Goal: Information Seeking & Learning: Learn about a topic

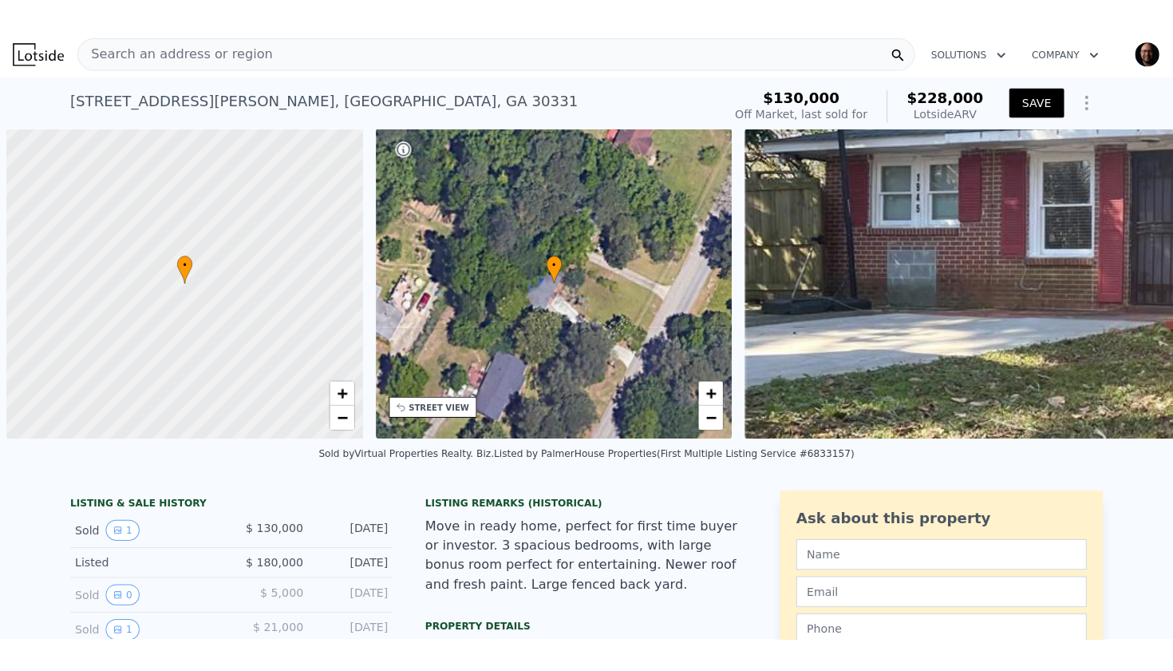
scroll to position [0, 6]
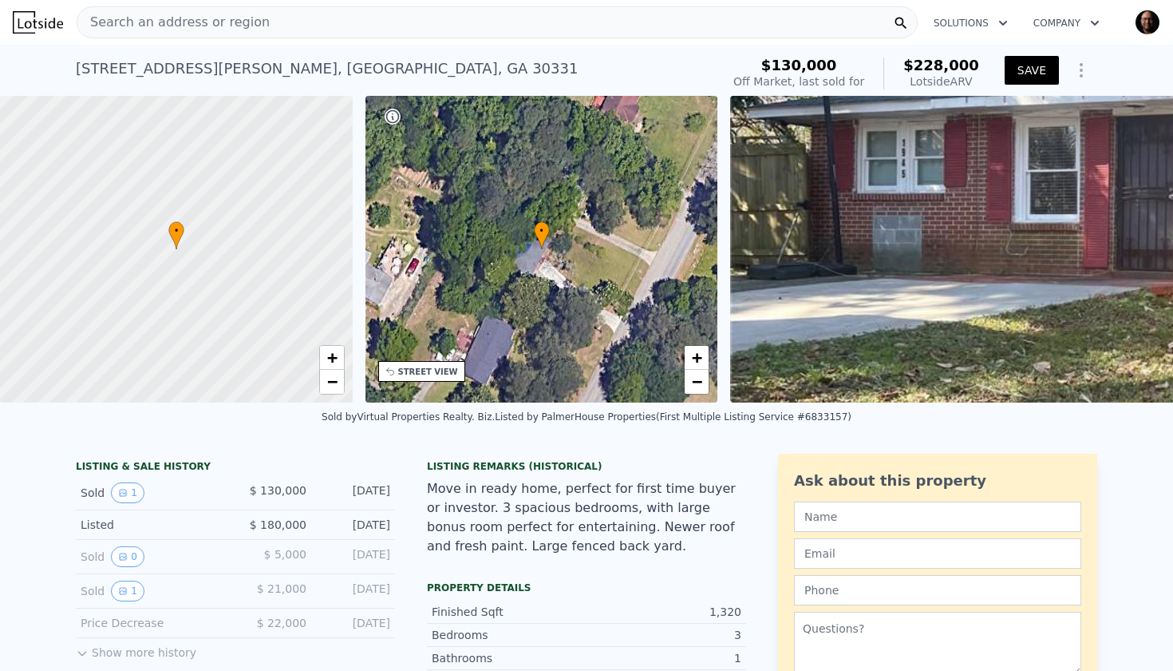
click at [327, 29] on div "Search an address or region" at bounding box center [497, 22] width 841 height 32
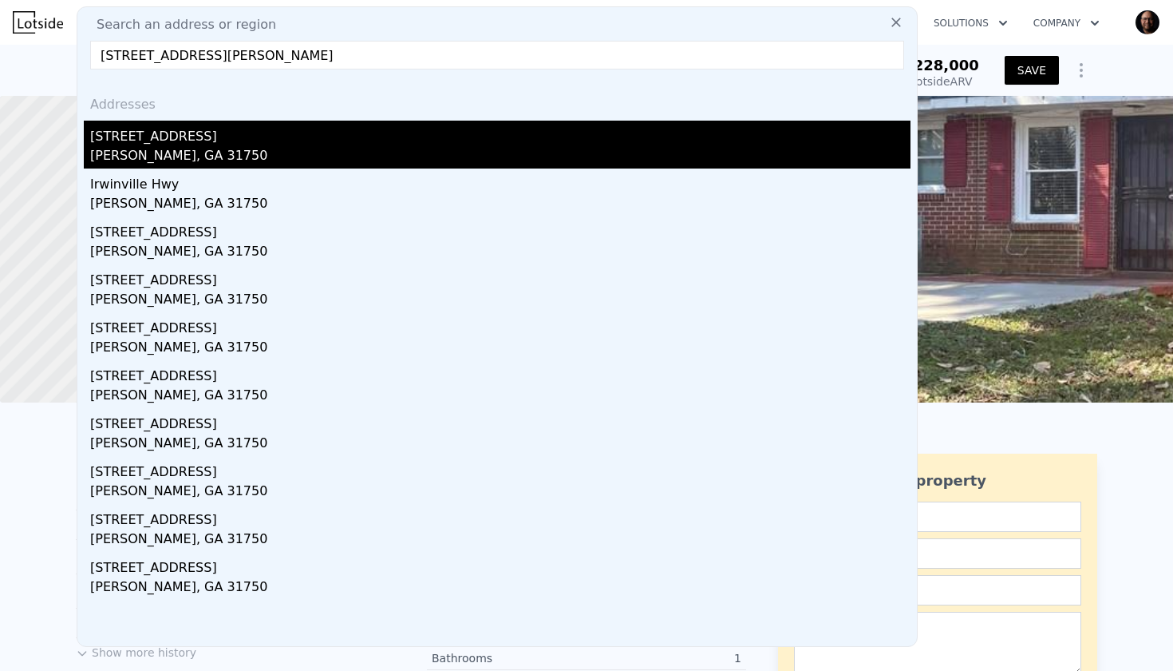
type input "[STREET_ADDRESS][PERSON_NAME]"
click at [190, 140] on div "[STREET_ADDRESS]" at bounding box center [500, 134] width 821 height 26
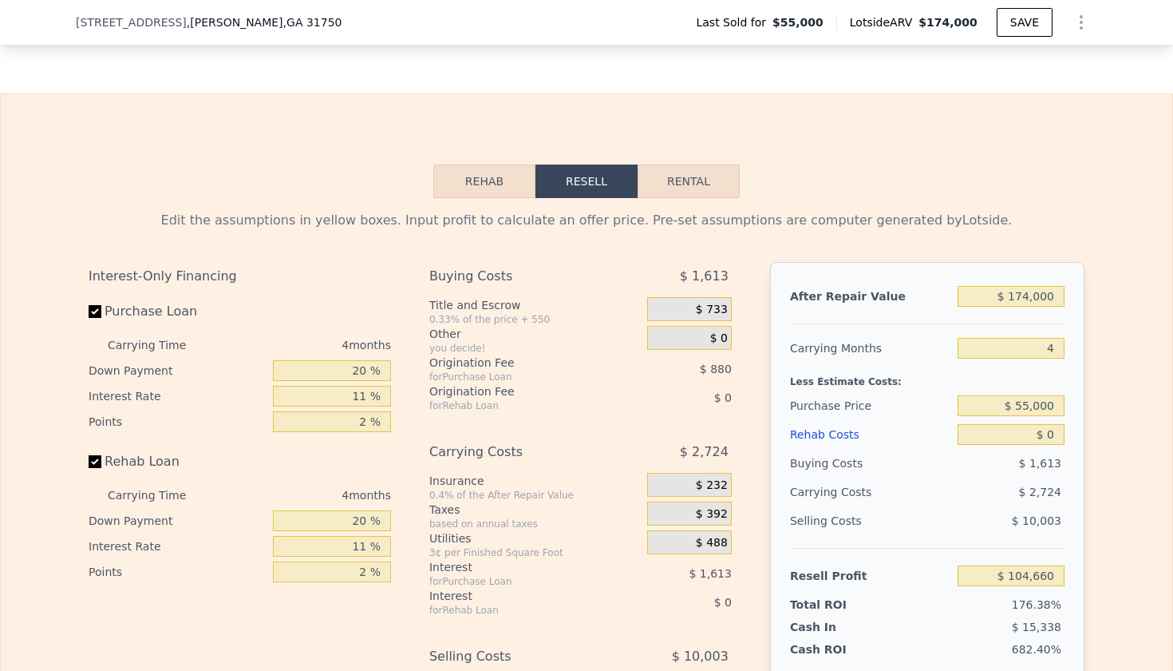
scroll to position [2168, 0]
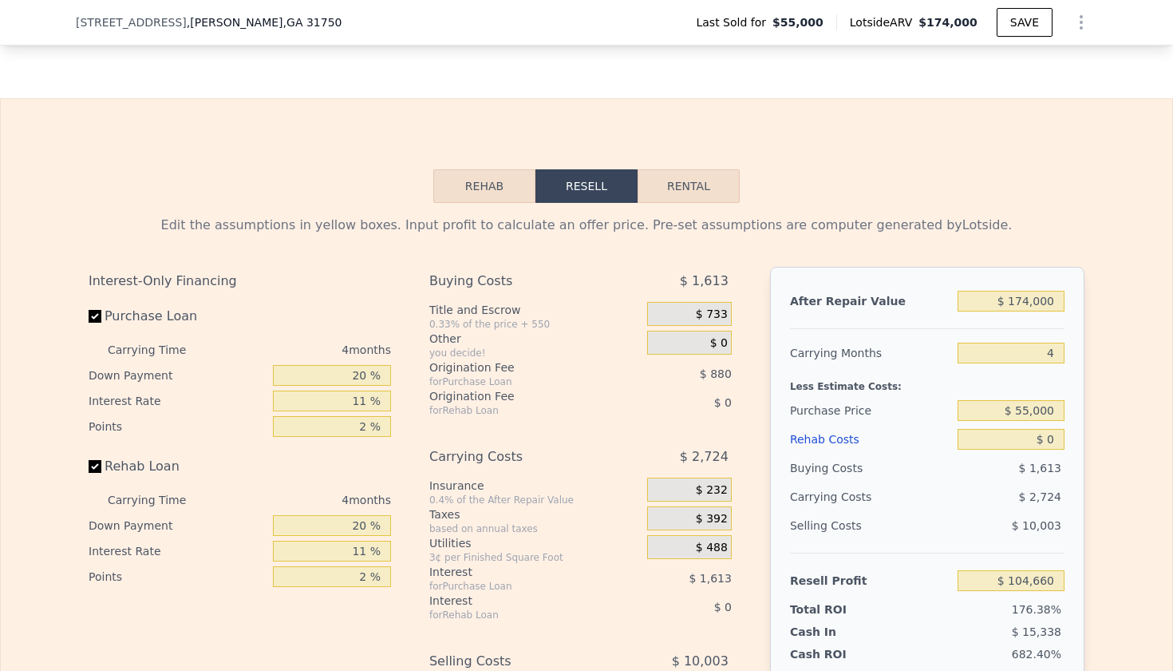
click at [691, 183] on button "Rental" at bounding box center [689, 186] width 102 height 34
select select "30"
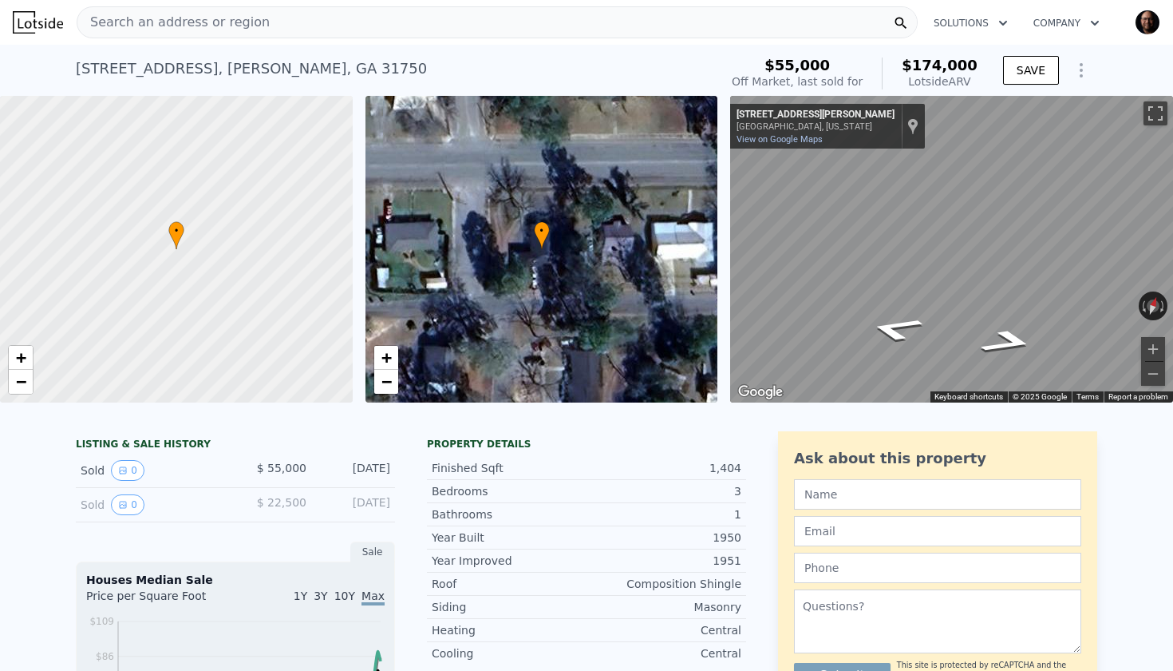
scroll to position [0, 0]
click at [258, 23] on div "Search an address or region" at bounding box center [497, 22] width 841 height 32
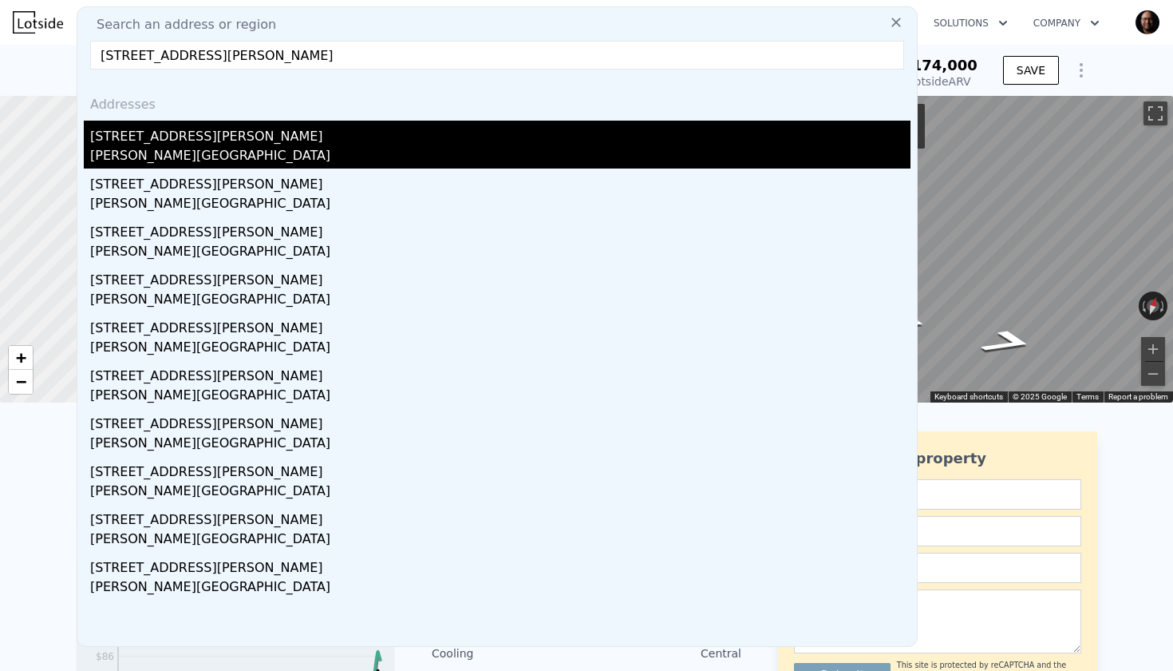
type input "[STREET_ADDRESS][PERSON_NAME]"
click at [165, 144] on div "[STREET_ADDRESS][PERSON_NAME]" at bounding box center [500, 134] width 821 height 26
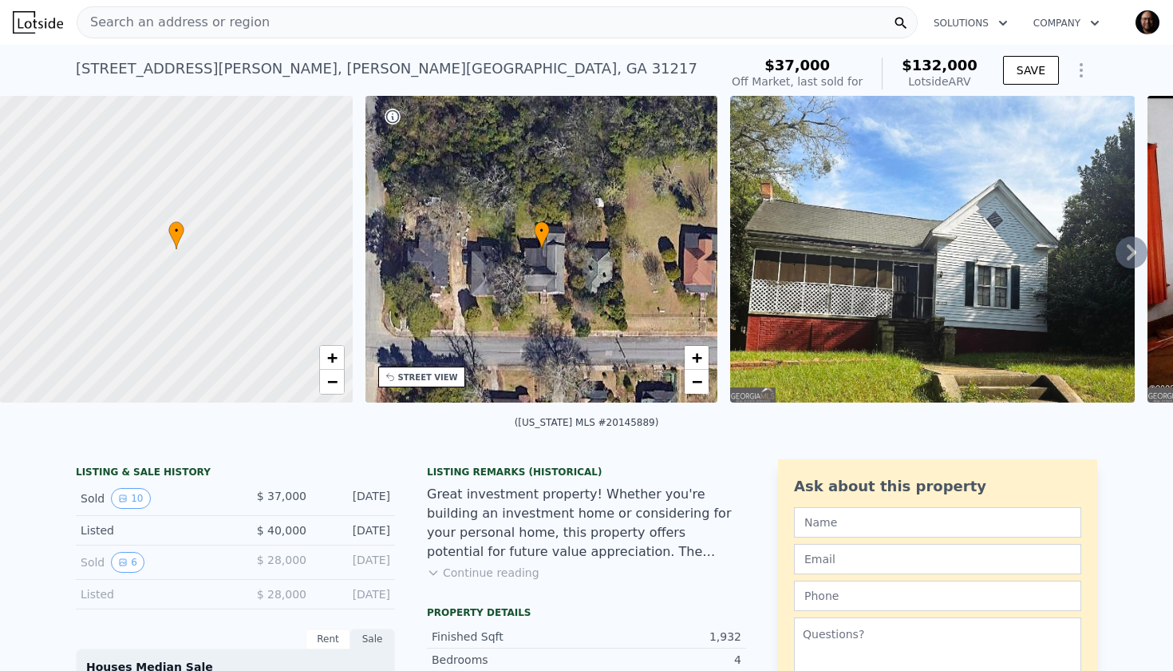
click at [295, 25] on div "Search an address or region" at bounding box center [497, 22] width 841 height 32
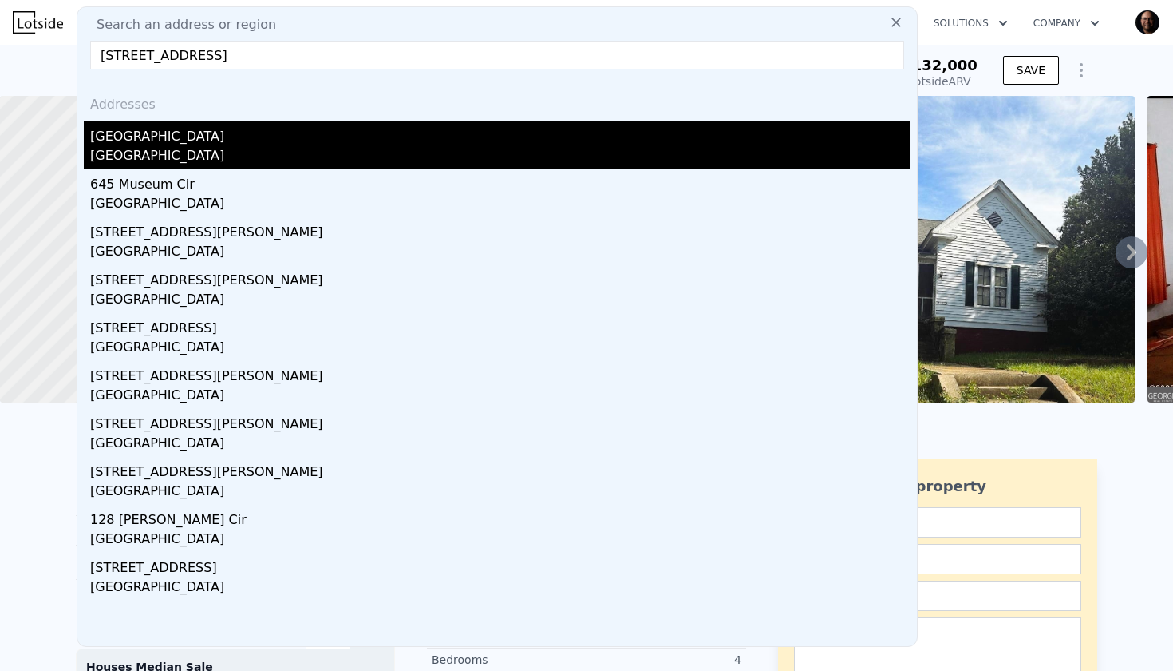
type input "[STREET_ADDRESS]"
click at [172, 144] on div "[GEOGRAPHIC_DATA]" at bounding box center [500, 134] width 821 height 26
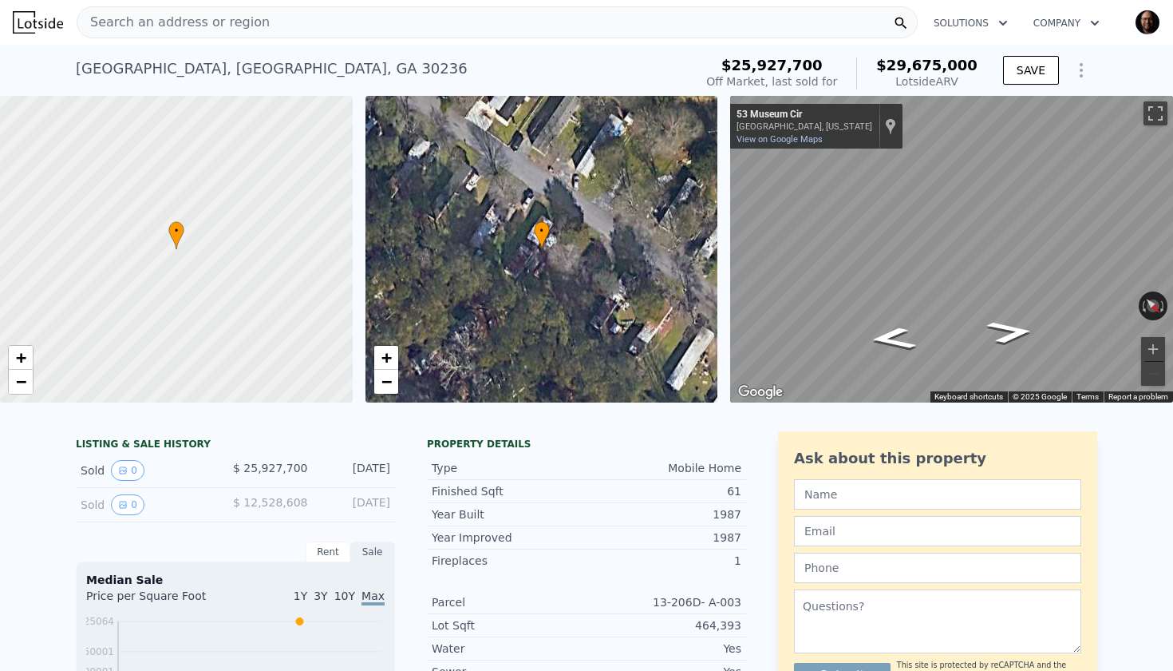
click at [592, 296] on div "• + −" at bounding box center [542, 249] width 353 height 307
click at [391, 358] on span "+" at bounding box center [386, 357] width 10 height 20
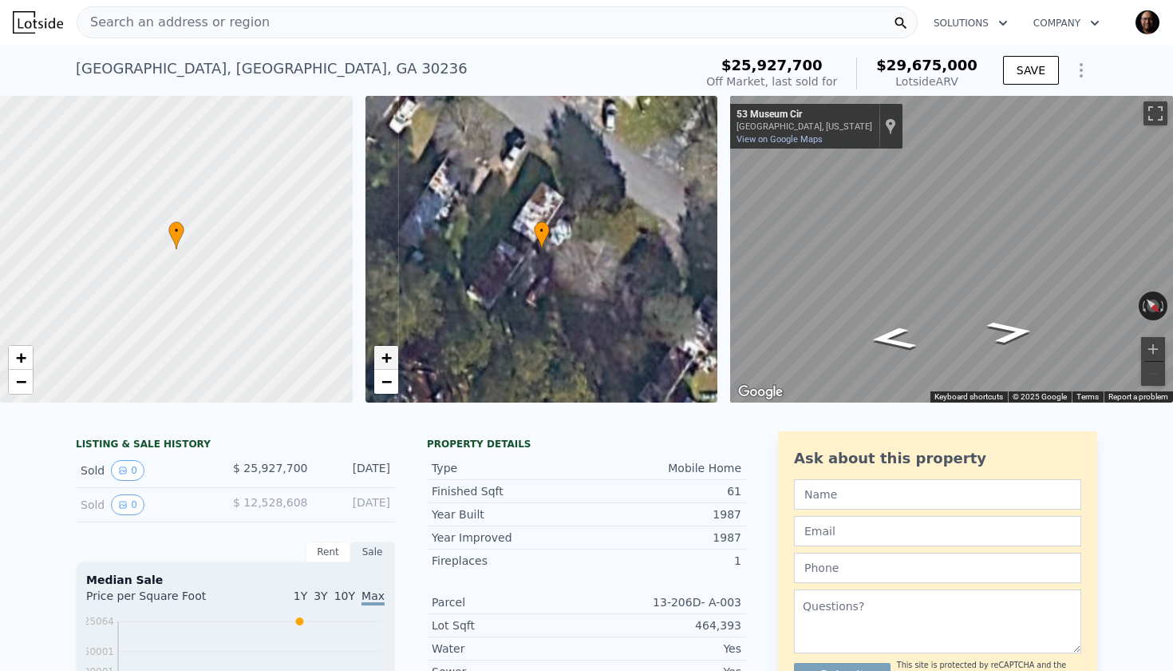
click at [391, 358] on span "+" at bounding box center [386, 357] width 10 height 20
click at [391, 389] on span "−" at bounding box center [386, 381] width 10 height 20
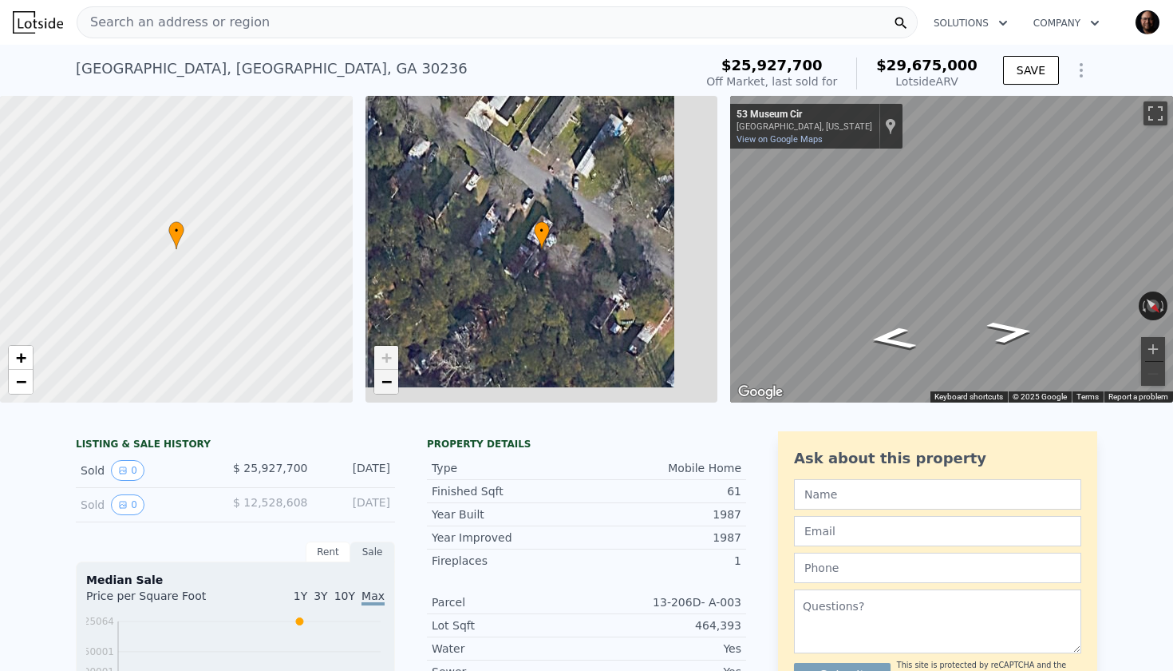
click at [391, 389] on span "−" at bounding box center [386, 381] width 10 height 20
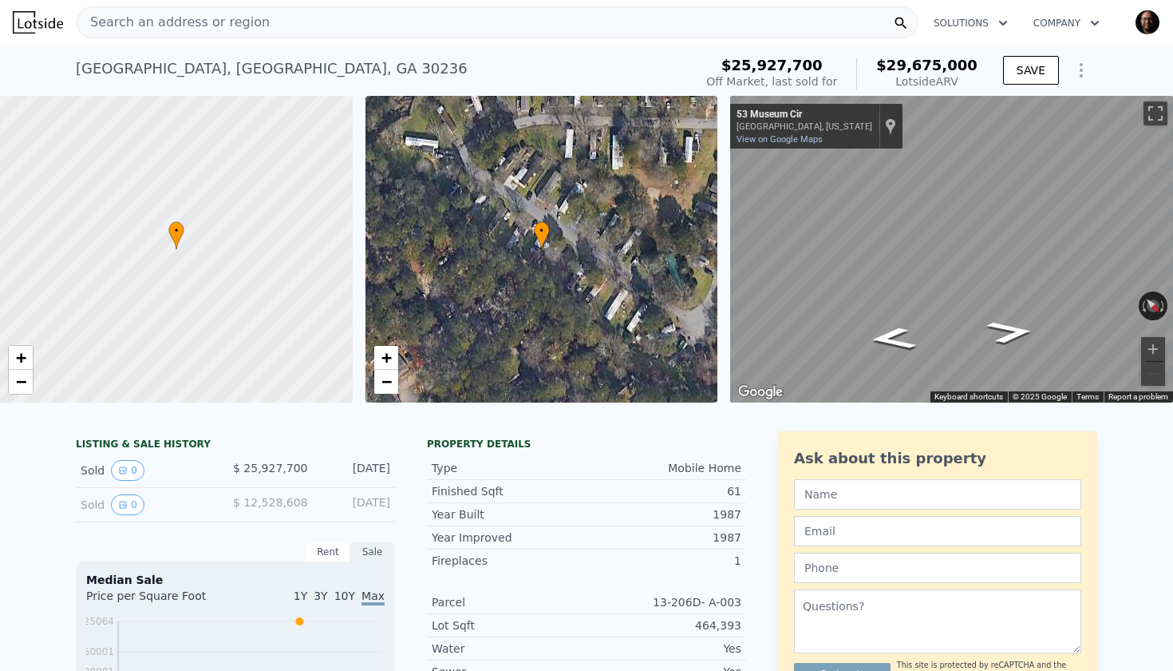
click at [214, 27] on span "Search an address or region" at bounding box center [173, 22] width 192 height 19
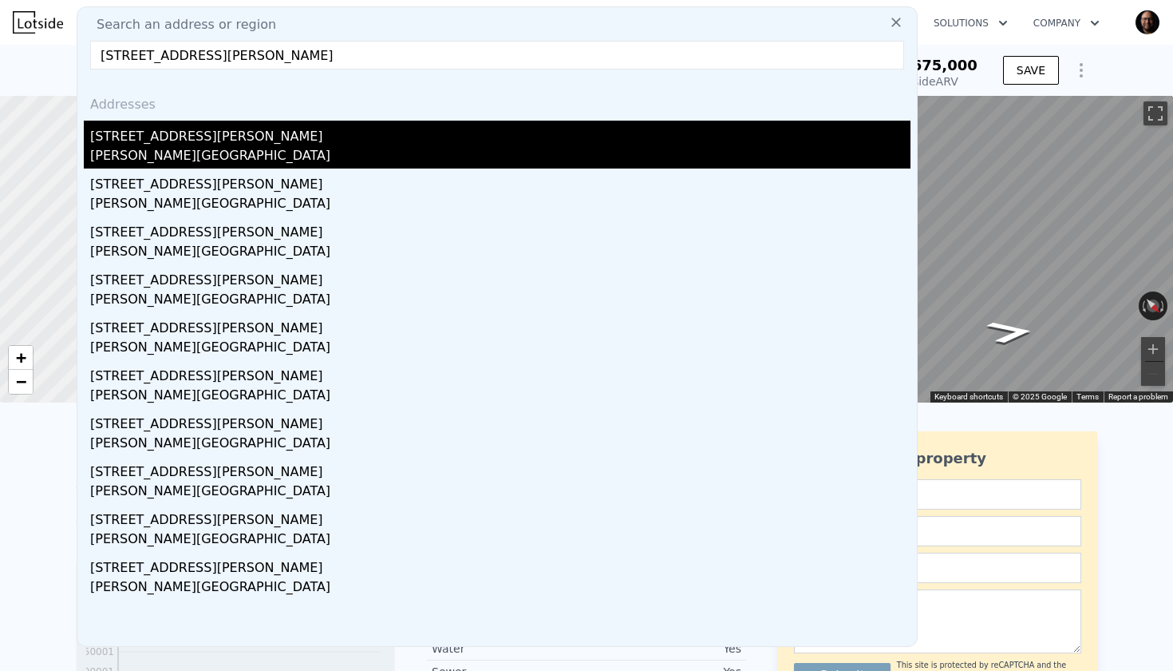
type input "[STREET_ADDRESS][PERSON_NAME]"
click at [170, 144] on div "[STREET_ADDRESS][PERSON_NAME]" at bounding box center [500, 134] width 821 height 26
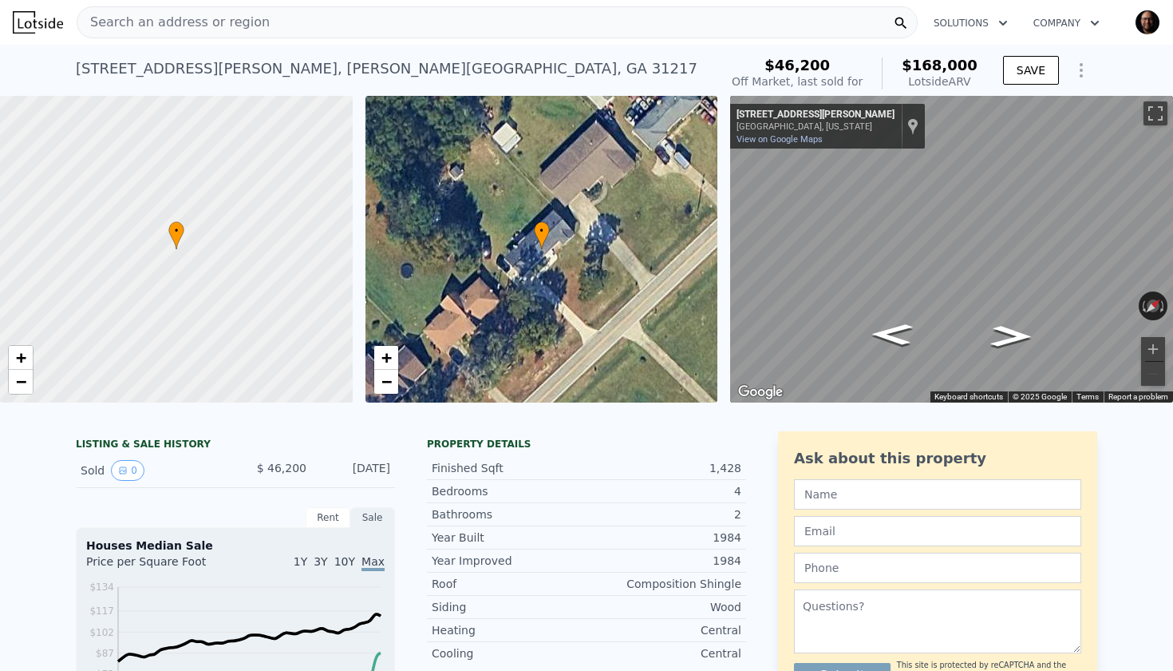
click at [243, 24] on span "Search an address or region" at bounding box center [173, 22] width 192 height 19
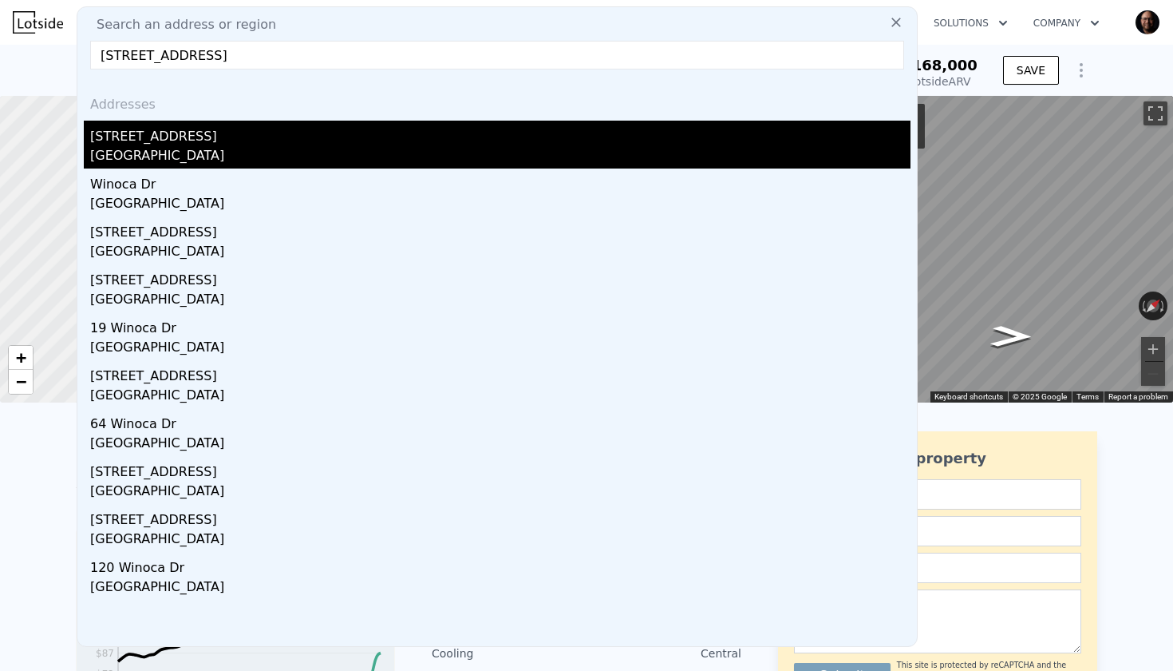
type input "[STREET_ADDRESS]"
click at [176, 138] on div "[STREET_ADDRESS]" at bounding box center [500, 134] width 821 height 26
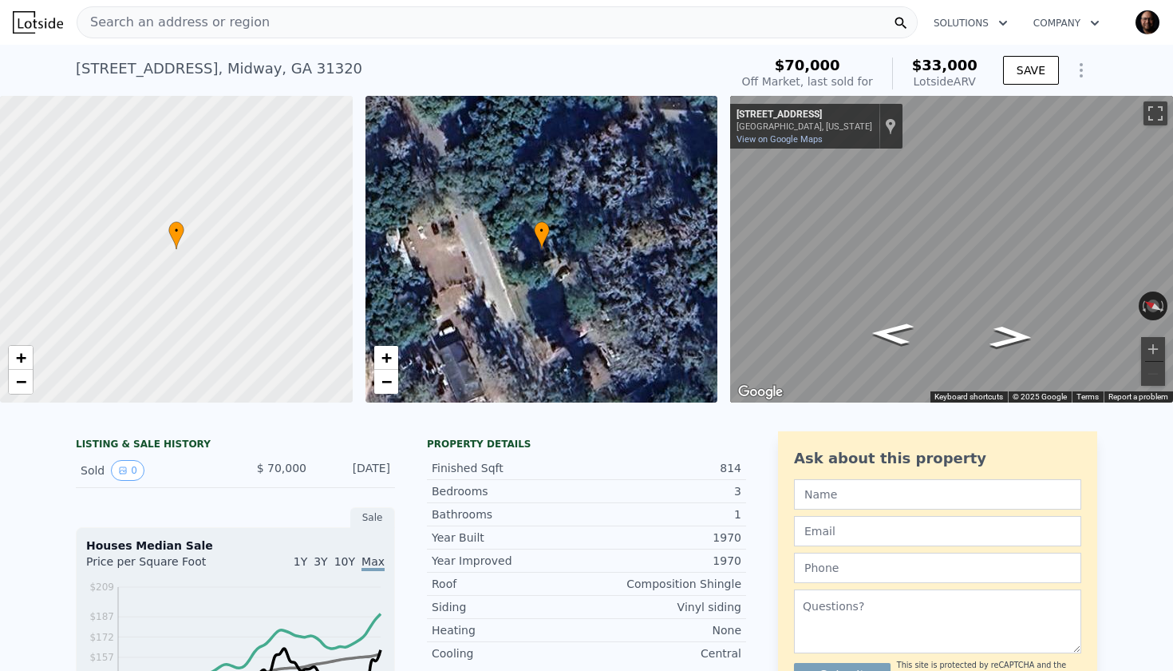
click at [332, 20] on div "Search an address or region" at bounding box center [497, 22] width 841 height 32
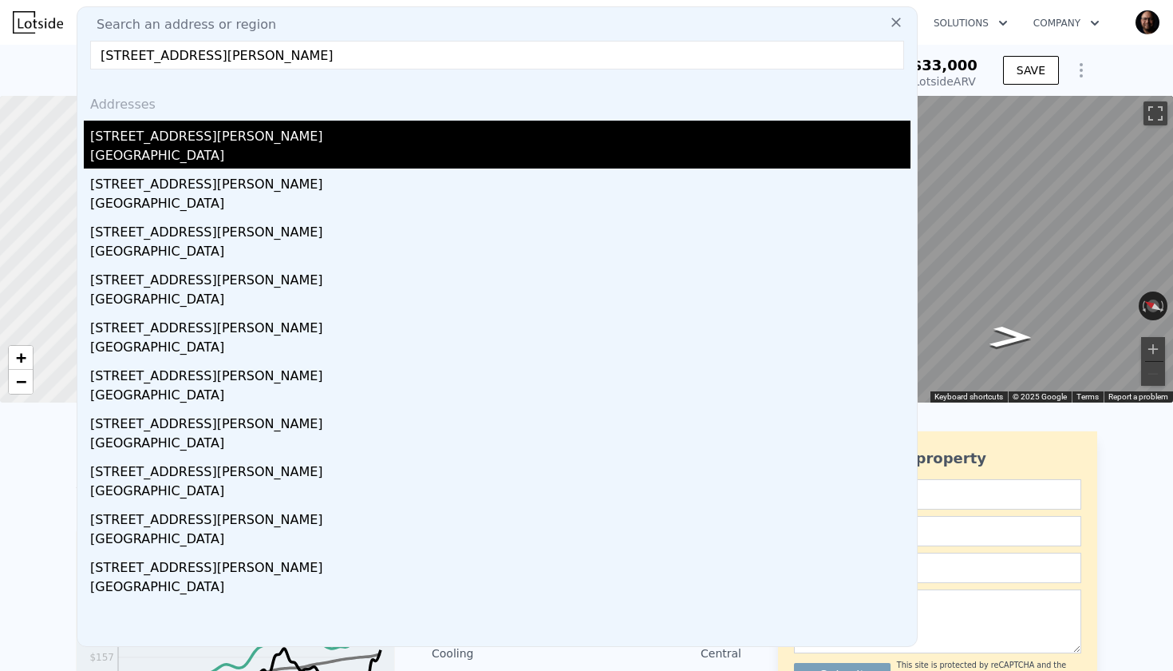
type input "[STREET_ADDRESS][PERSON_NAME]"
click at [194, 142] on div "[STREET_ADDRESS][PERSON_NAME]" at bounding box center [500, 134] width 821 height 26
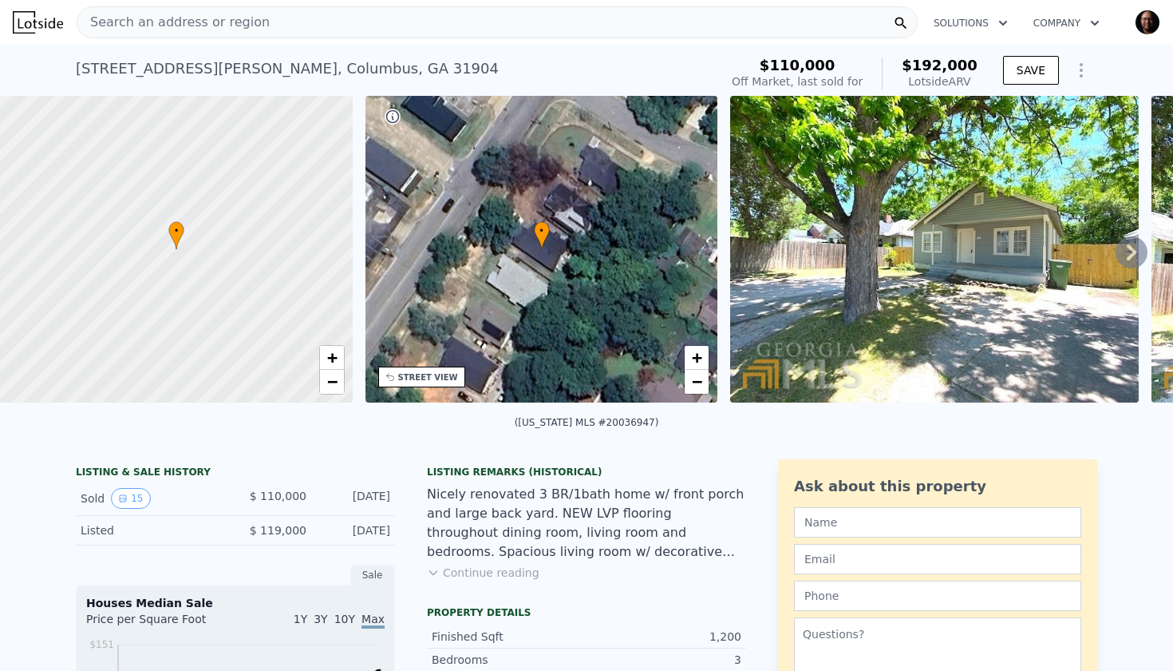
click at [214, 22] on span "Search an address or region" at bounding box center [173, 22] width 192 height 19
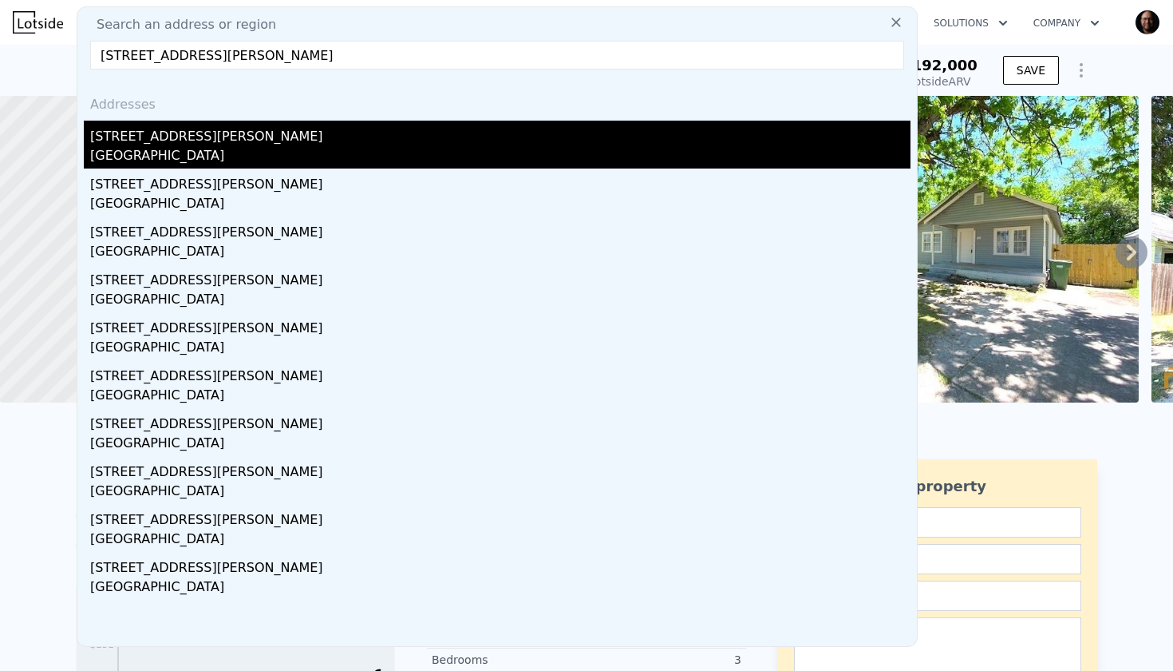
type input "[STREET_ADDRESS][PERSON_NAME]"
click at [156, 141] on div "[STREET_ADDRESS][PERSON_NAME]" at bounding box center [500, 134] width 821 height 26
